Goal: Obtain resource: Download file/media

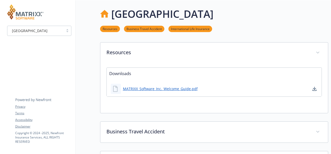
click at [25, 12] on img at bounding box center [25, 11] width 36 height 15
click at [9, 16] on img at bounding box center [25, 11] width 36 height 15
click at [37, 31] on span "[GEOGRAPHIC_DATA]" at bounding box center [30, 30] width 36 height 5
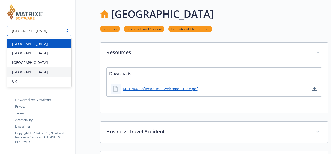
drag, startPoint x: 33, startPoint y: 48, endPoint x: 37, endPoint y: 44, distance: 5.4
click at [37, 44] on div "[GEOGRAPHIC_DATA] [GEOGRAPHIC_DATA] [GEOGRAPHIC_DATA] [GEOGRAPHIC_DATA] [GEOGRA…" at bounding box center [39, 62] width 64 height 49
click at [37, 44] on div "[GEOGRAPHIC_DATA]" at bounding box center [39, 43] width 58 height 5
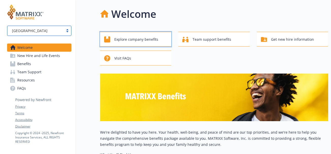
click at [126, 38] on span "Explore company benefits" at bounding box center [136, 40] width 44 height 10
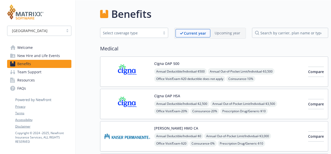
click at [29, 79] on span "Resources" at bounding box center [26, 80] width 18 height 8
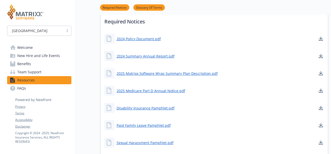
scroll to position [178, 0]
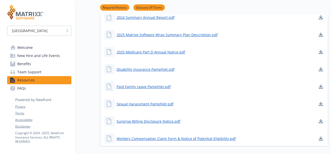
click at [19, 64] on span "Benefits" at bounding box center [24, 64] width 14 height 8
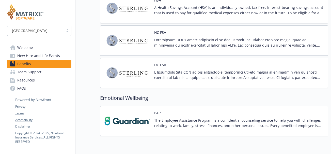
scroll to position [631, 0]
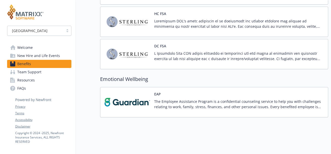
click at [21, 55] on span "New Hire and Life Events" at bounding box center [38, 56] width 43 height 8
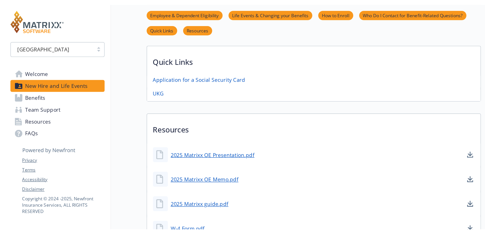
scroll to position [227, 0]
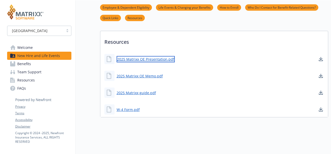
click at [138, 56] on link "2025 Matrixx OE Presentation.pdf" at bounding box center [145, 59] width 58 height 6
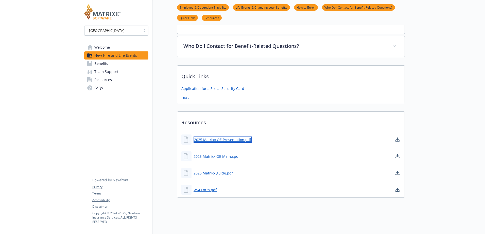
scroll to position [146, 0]
